Goal: Obtain resource: Download file/media

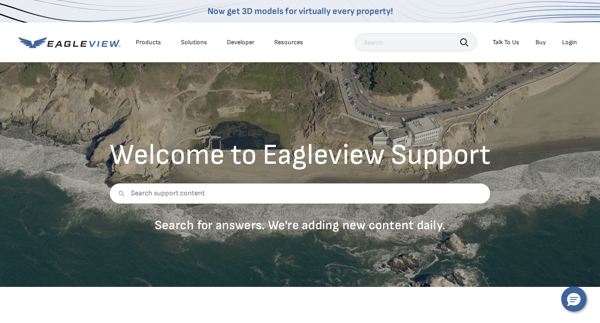
click at [570, 42] on div "Login" at bounding box center [569, 42] width 15 height 8
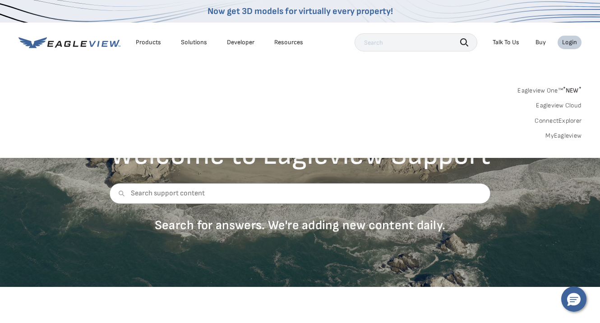
click at [559, 139] on link "MyEagleview" at bounding box center [563, 136] width 36 height 8
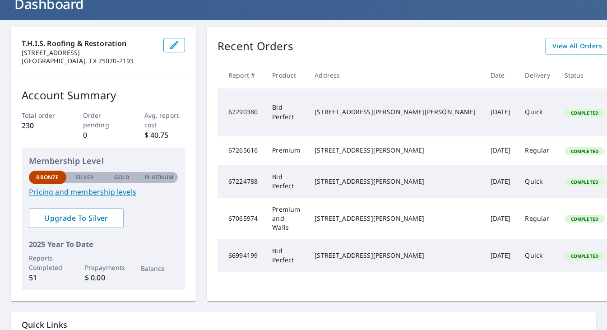
scroll to position [57, 0]
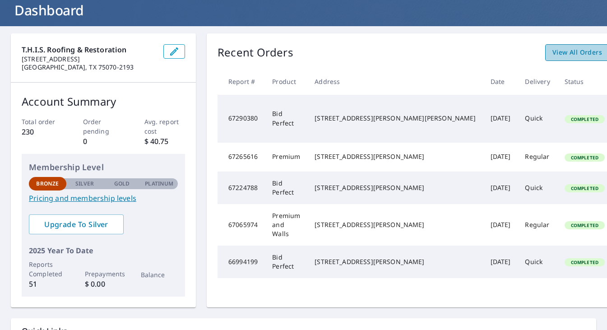
click at [552, 55] on span "View All Orders" at bounding box center [577, 52] width 50 height 11
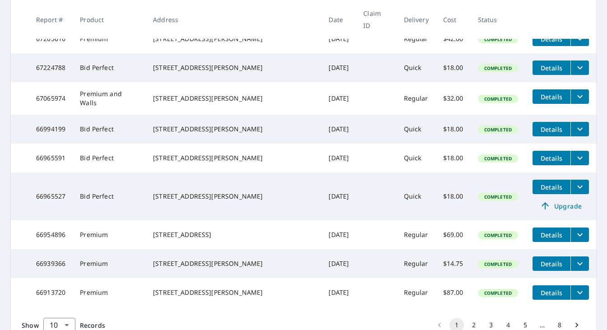
scroll to position [236, 0]
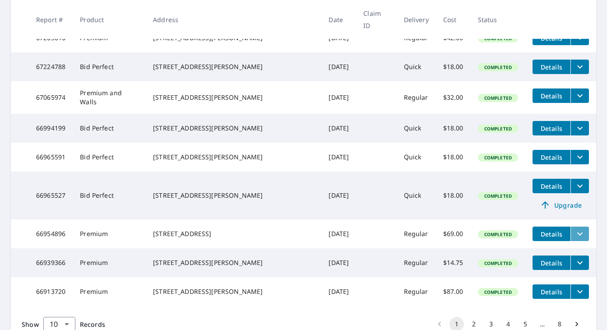
click at [574, 238] on icon "filesDropdownBtn-66954896" at bounding box center [579, 233] width 11 height 11
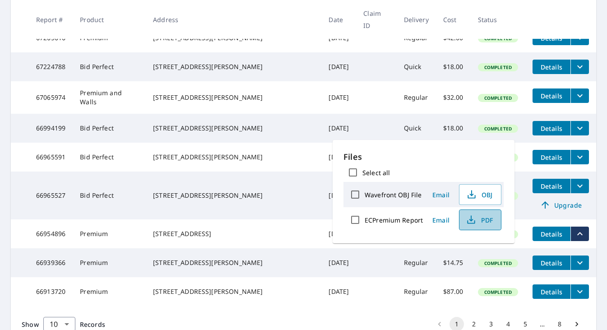
click at [480, 219] on span "PDF" at bounding box center [479, 219] width 29 height 11
click at [243, 238] on div "1440 Scarborough Ln Plano, TX 75075" at bounding box center [233, 233] width 161 height 9
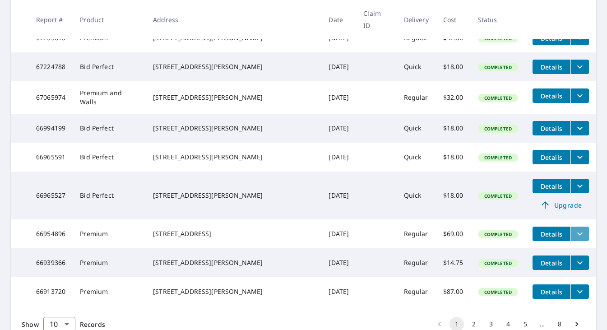
click at [574, 234] on icon "filesDropdownBtn-66954896" at bounding box center [579, 233] width 11 height 11
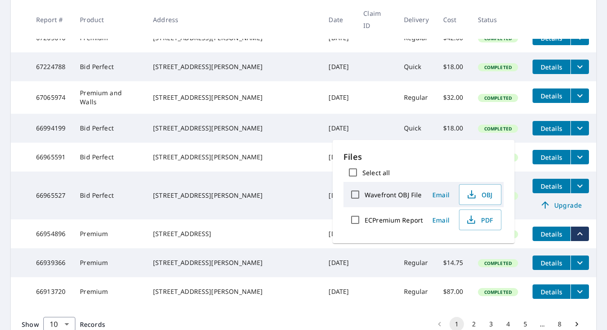
click at [355, 221] on input "ECPremium Report" at bounding box center [354, 219] width 19 height 19
checkbox input "true"
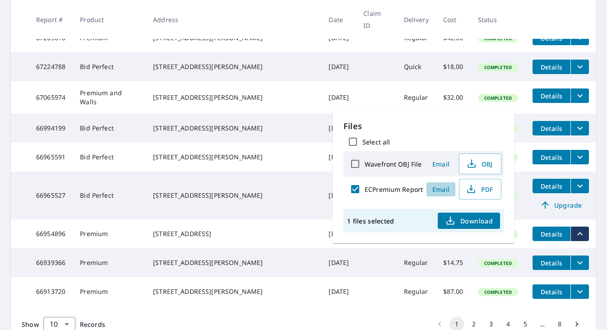
click at [444, 188] on span "Email" at bounding box center [441, 189] width 22 height 9
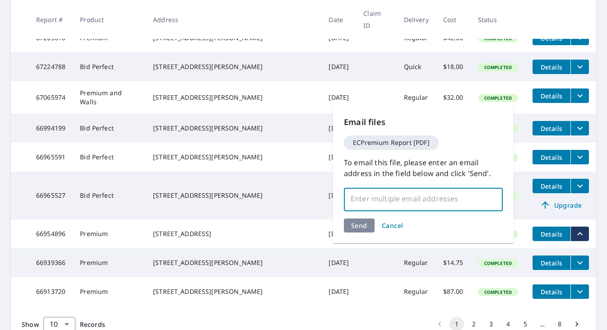
click at [375, 197] on input "text" at bounding box center [416, 198] width 137 height 17
type input "joseaguina123@gmail.com"
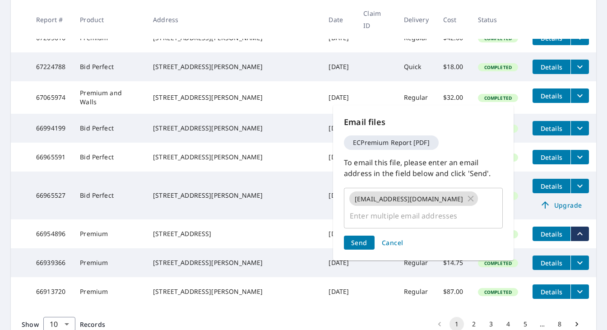
click at [359, 235] on div "Send Cancel" at bounding box center [423, 242] width 159 height 14
click at [359, 238] on span "Send" at bounding box center [359, 242] width 16 height 9
click at [354, 238] on span "Send" at bounding box center [359, 242] width 16 height 9
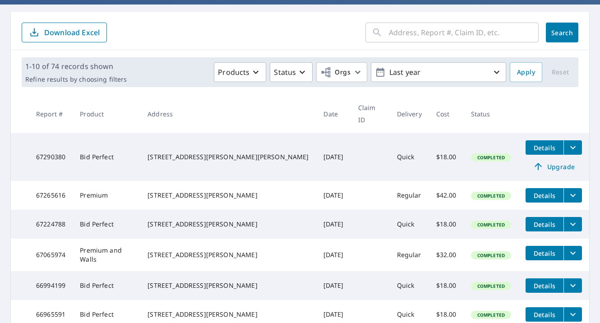
scroll to position [0, 0]
